Goal: Transaction & Acquisition: Purchase product/service

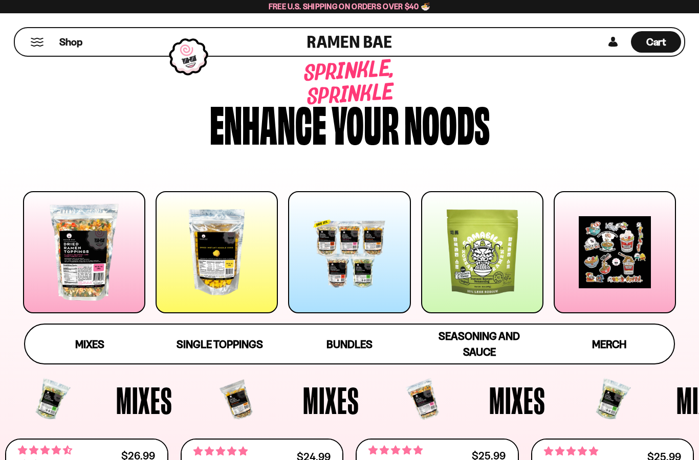
click at [72, 267] on div at bounding box center [84, 252] width 122 height 122
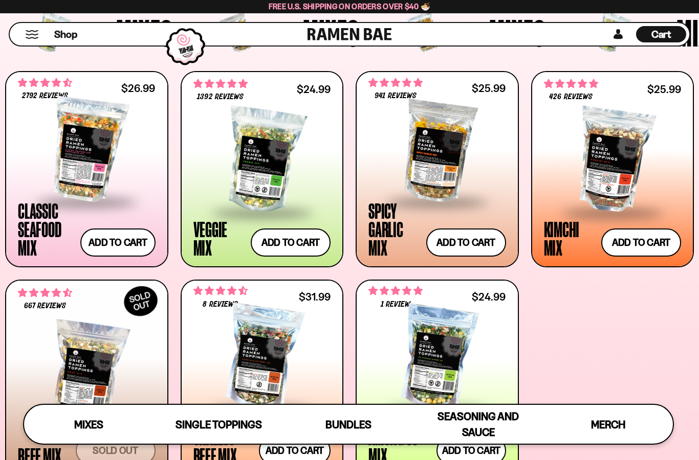
scroll to position [340, 0]
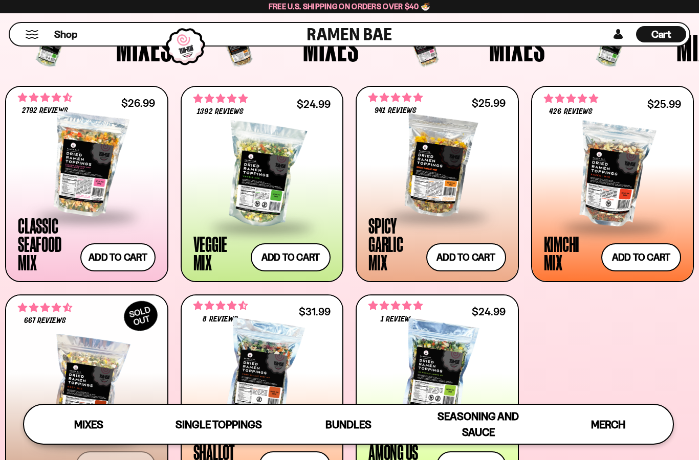
click at [257, 378] on div at bounding box center [262, 373] width 138 height 102
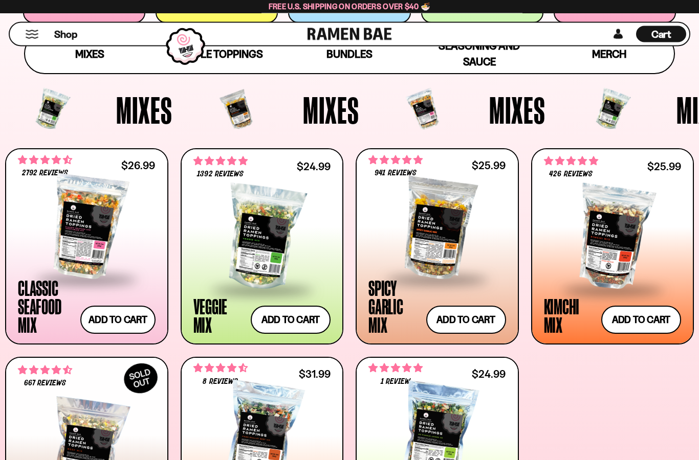
scroll to position [295, 0]
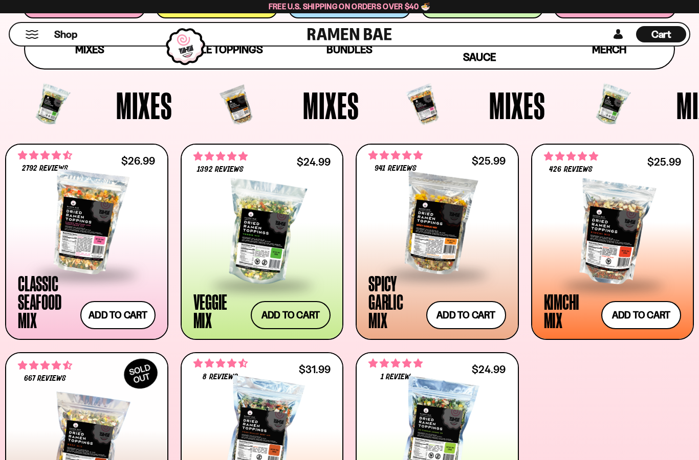
click at [289, 312] on button "Add to cart Add — Regular price $24.99 Regular price Sale price $24.99 Unit pri…" at bounding box center [291, 315] width 80 height 28
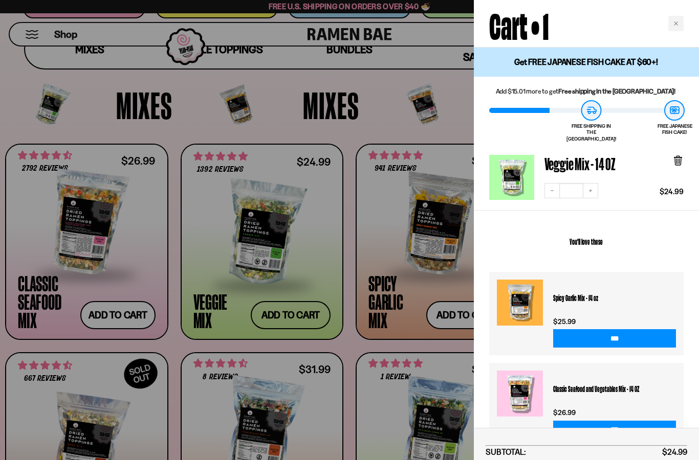
scroll to position [0, 0]
click at [269, 134] on div at bounding box center [349, 230] width 699 height 460
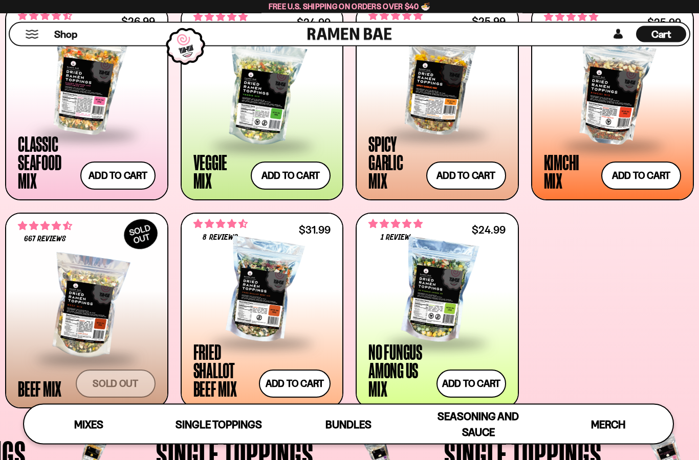
scroll to position [422, 0]
click at [313, 384] on button "Add to cart Add — Regular price $31.99 Regular price Sale price $31.99 Unit pri…" at bounding box center [295, 384] width 72 height 28
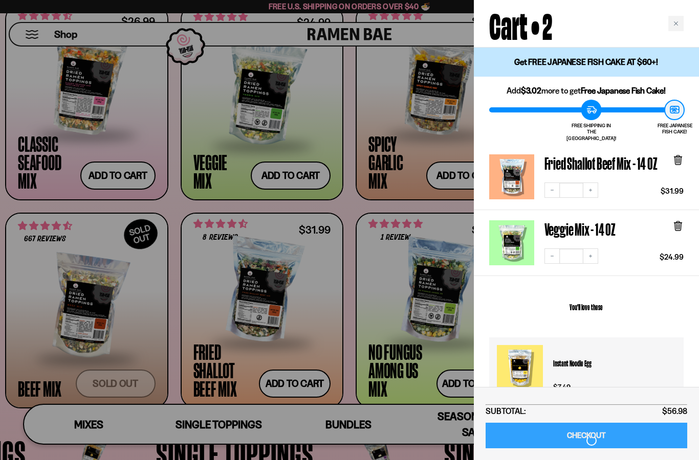
scroll to position [463, 0]
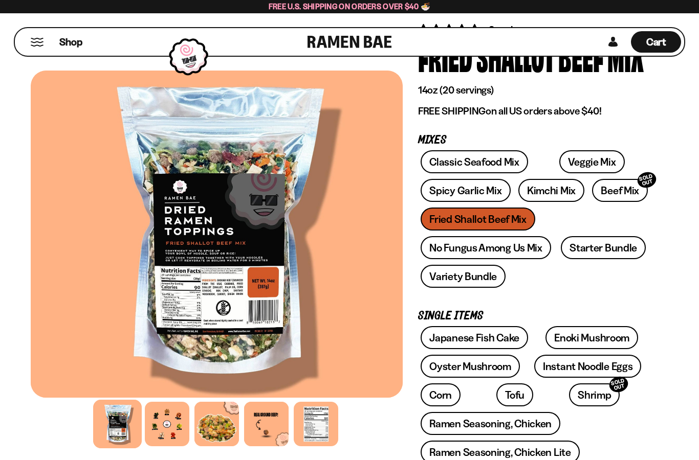
scroll to position [77, 0]
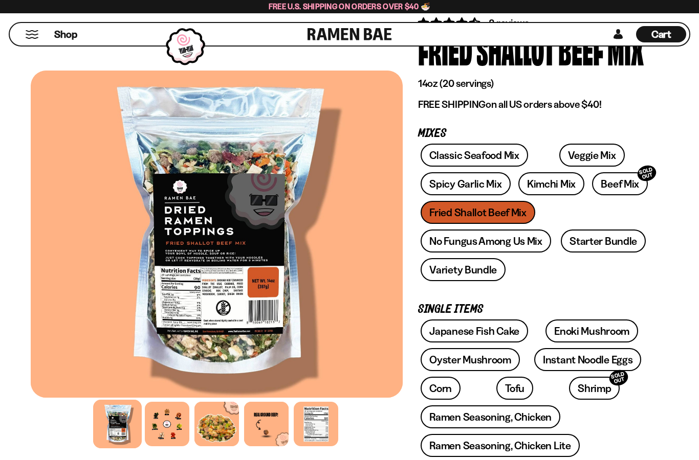
click at [173, 422] on div at bounding box center [167, 424] width 45 height 45
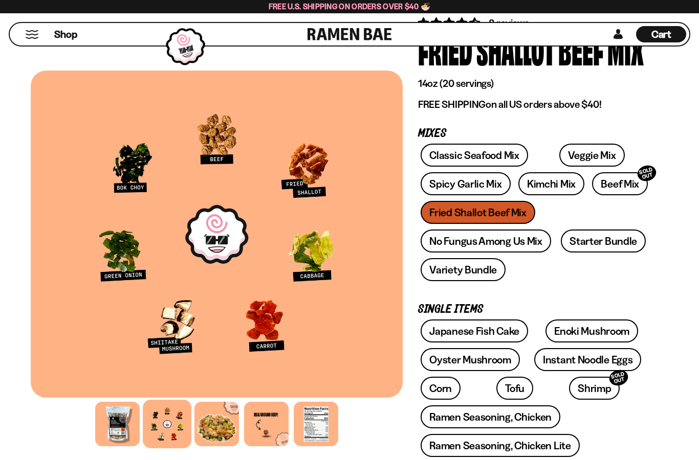
click at [216, 436] on div at bounding box center [216, 424] width 45 height 45
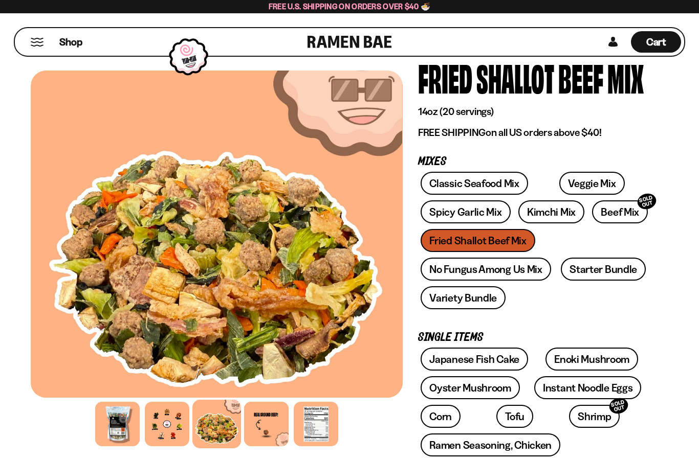
scroll to position [46, 0]
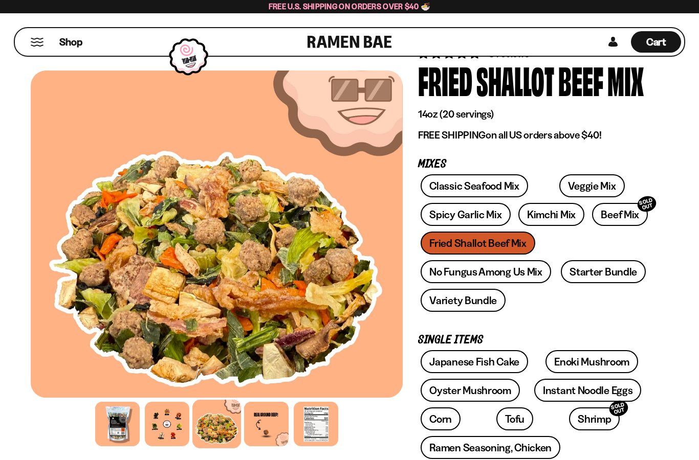
click at [269, 426] on div at bounding box center [266, 424] width 45 height 45
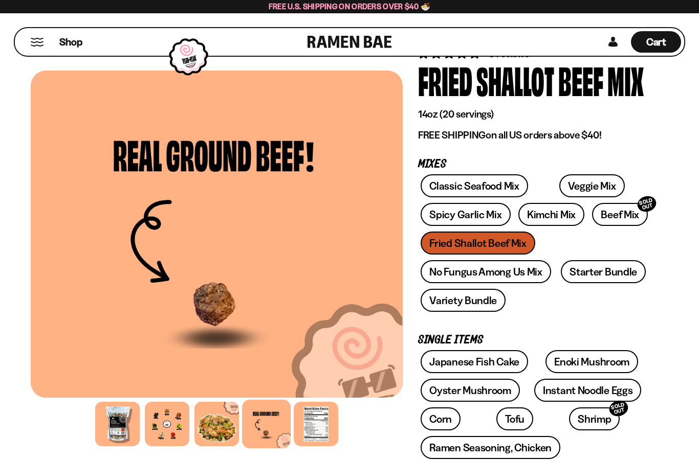
click at [115, 428] on div at bounding box center [117, 424] width 45 height 45
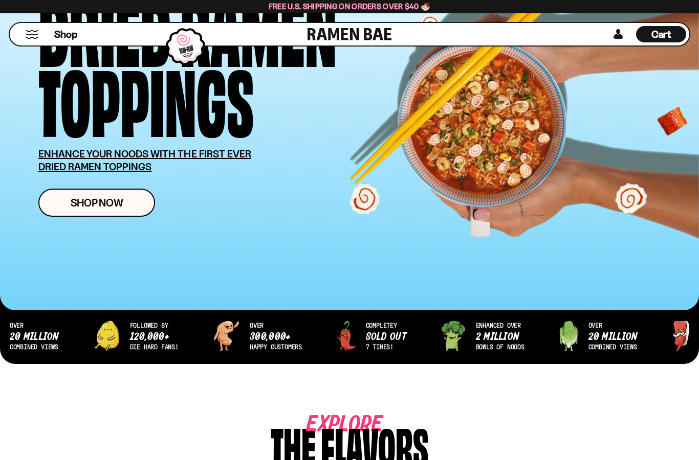
scroll to position [107, 0]
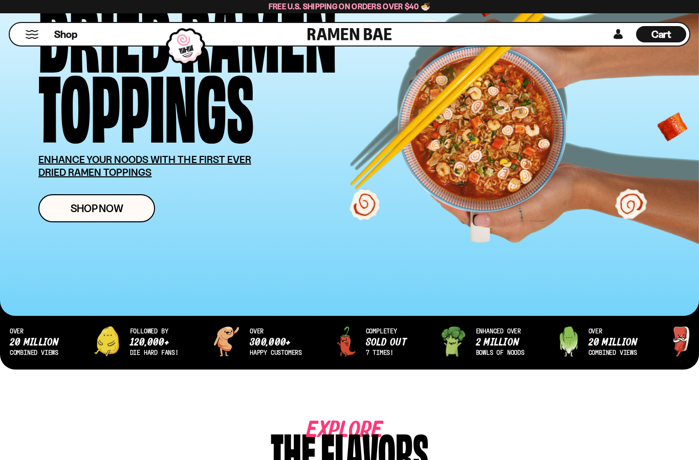
click at [183, 343] on div "over 20 million combined views followed by 120,000+ die hard fans! over 300,000…" at bounding box center [349, 350] width 699 height 72
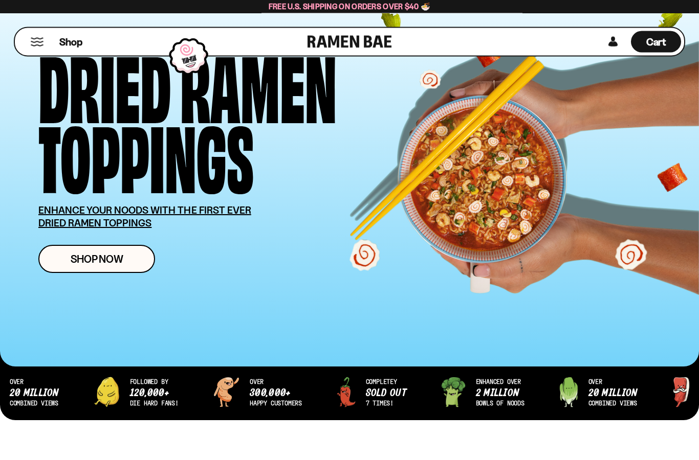
scroll to position [0, 0]
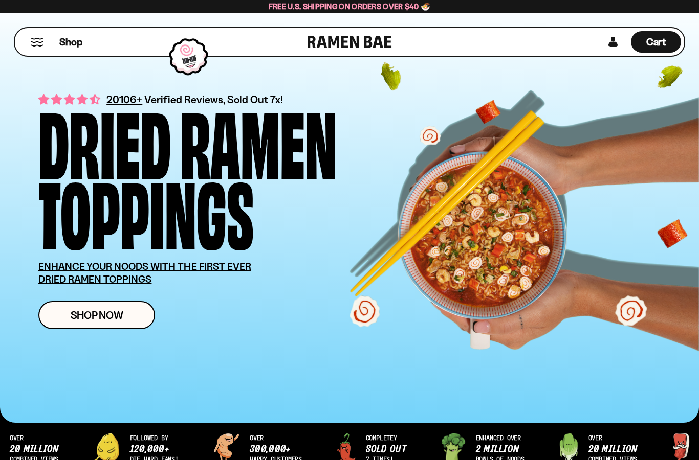
click at [613, 40] on link at bounding box center [612, 41] width 15 height 21
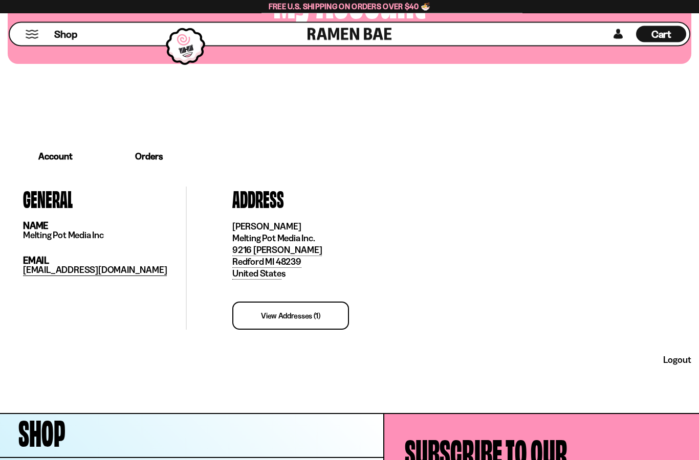
scroll to position [141, 0]
click at [10, 402] on div "my account Account Orders general name Melting Pot Media Inc email meltingpotme…" at bounding box center [349, 136] width 699 height 554
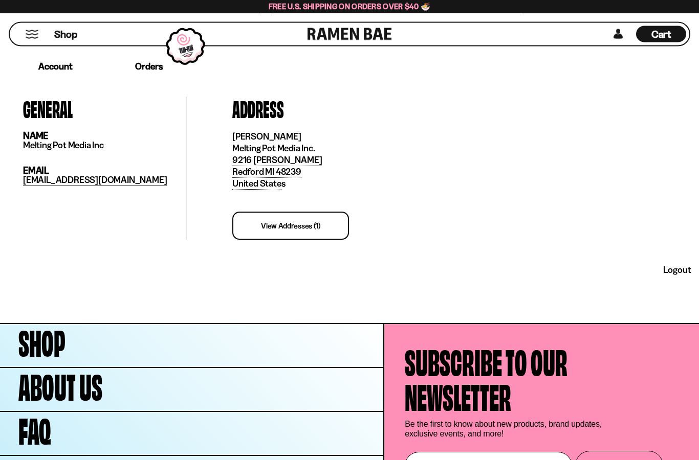
scroll to position [234, 0]
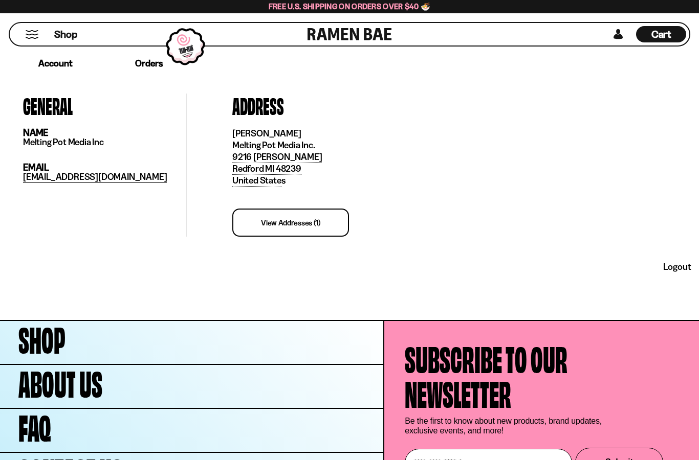
click at [3, 420] on link "FAQ" at bounding box center [191, 430] width 383 height 43
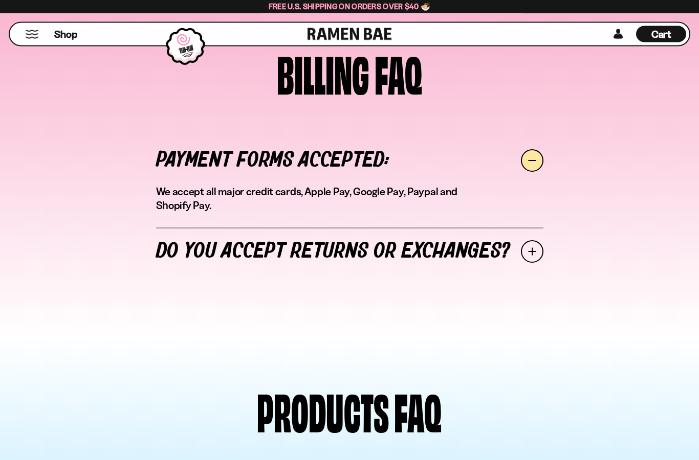
scroll to position [744, 0]
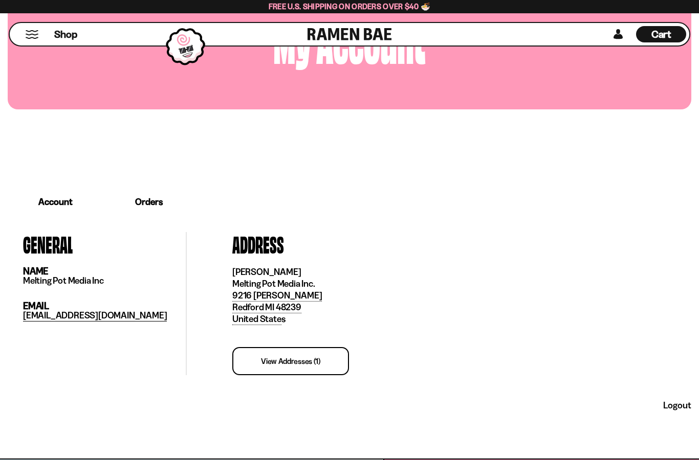
scroll to position [94, 0]
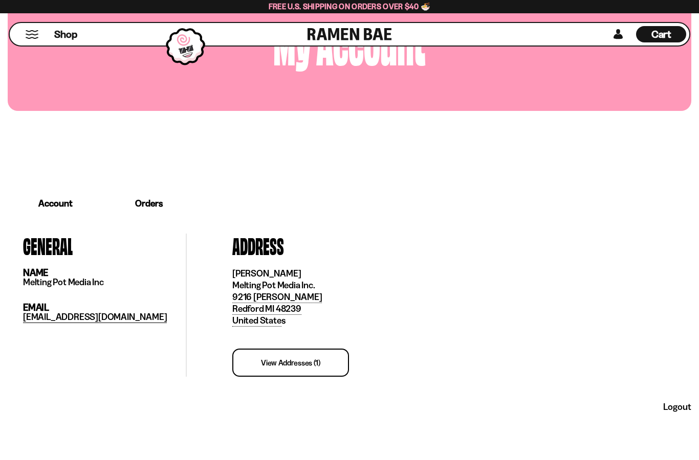
click at [19, 381] on div "general name Melting Pot Media Inc email [EMAIL_ADDRESS][DOMAIN_NAME] address […" at bounding box center [349, 305] width 683 height 174
click at [621, 161] on div at bounding box center [349, 149] width 553 height 77
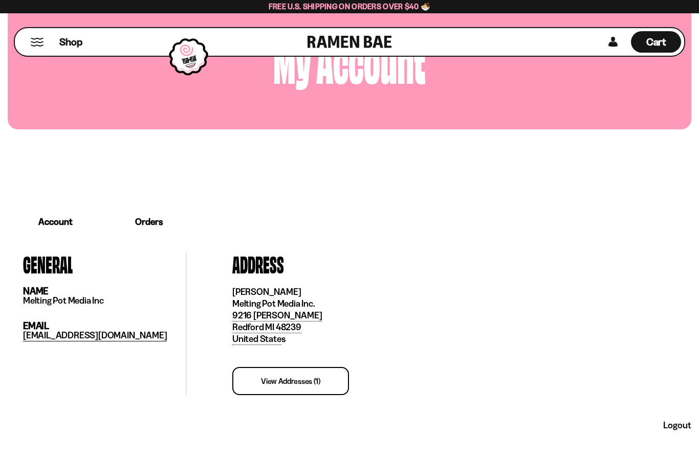
scroll to position [0, 0]
